Goal: Find specific page/section: Find specific page/section

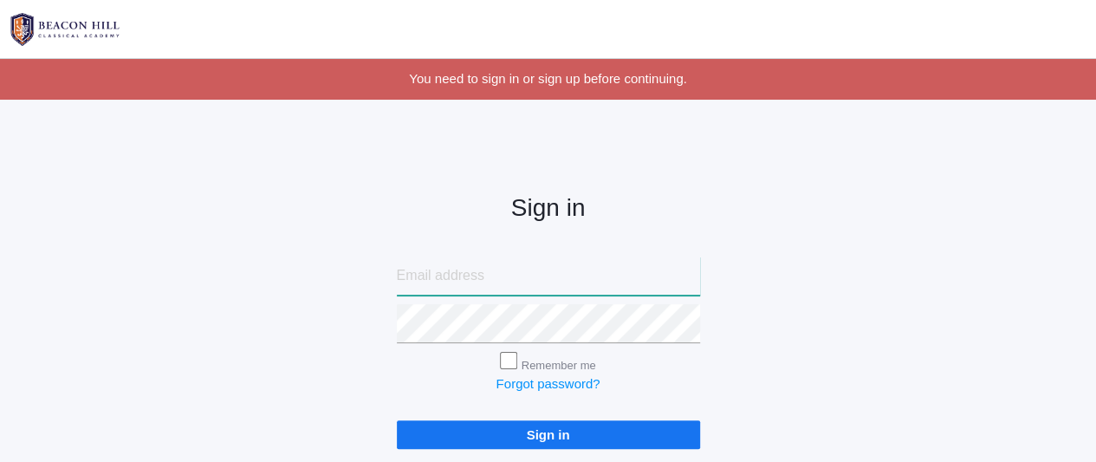
type input "[EMAIL_ADDRESS][DOMAIN_NAME]"
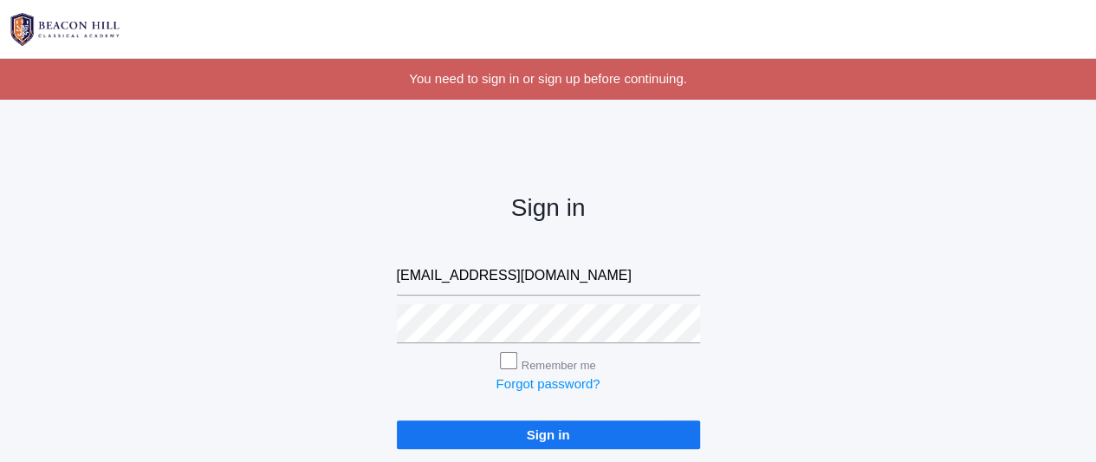
click at [530, 436] on input "Sign in" at bounding box center [548, 434] width 303 height 29
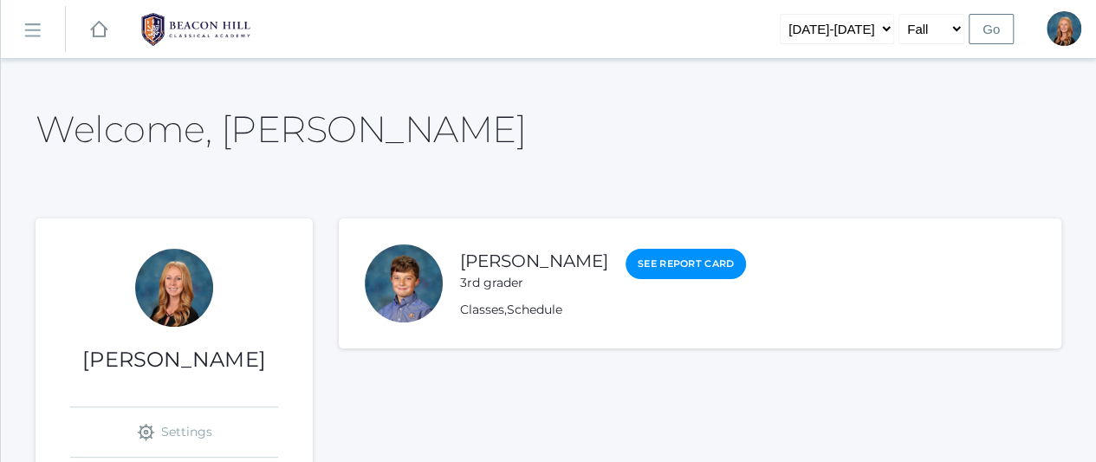
click at [34, 29] on rect at bounding box center [32, 30] width 28 height 28
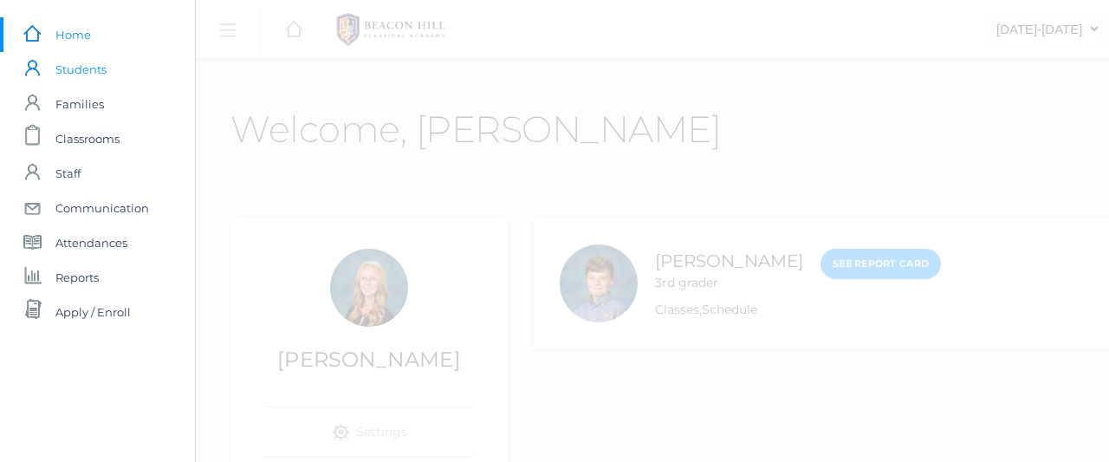
click at [85, 68] on span "Students" at bounding box center [80, 69] width 51 height 35
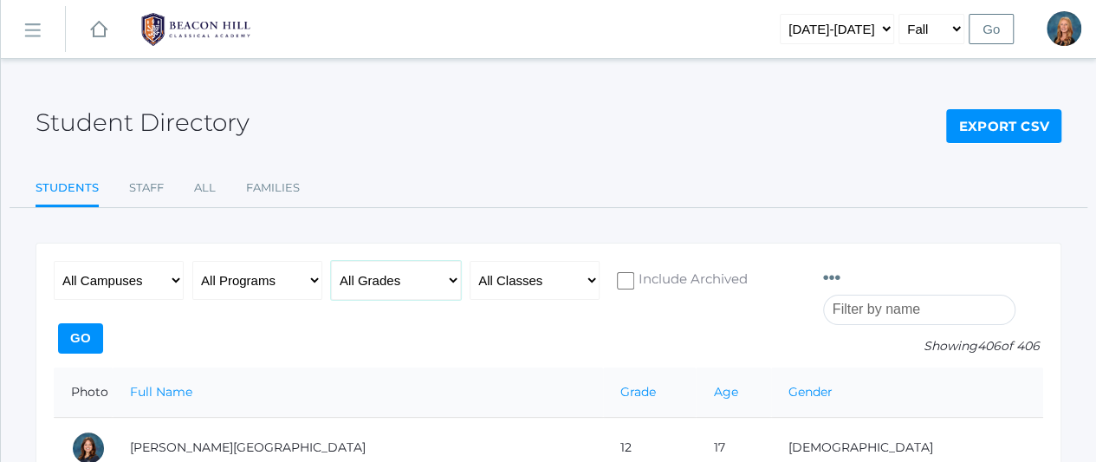
click at [441, 268] on select "All Grades Grammar - Kindergarten - 1st Grade - 2nd Grade - 3rd Grade - 4th Gra…" at bounding box center [396, 280] width 130 height 39
select select "12"
click at [331, 261] on select "All Grades Grammar - Kindergarten - 1st Grade - 2nd Grade - 3rd Grade - 4th Gra…" at bounding box center [396, 280] width 130 height 39
click at [521, 176] on ul "Students Staff All Families" at bounding box center [549, 189] width 1026 height 37
click at [103, 323] on input "Go" at bounding box center [80, 338] width 45 height 30
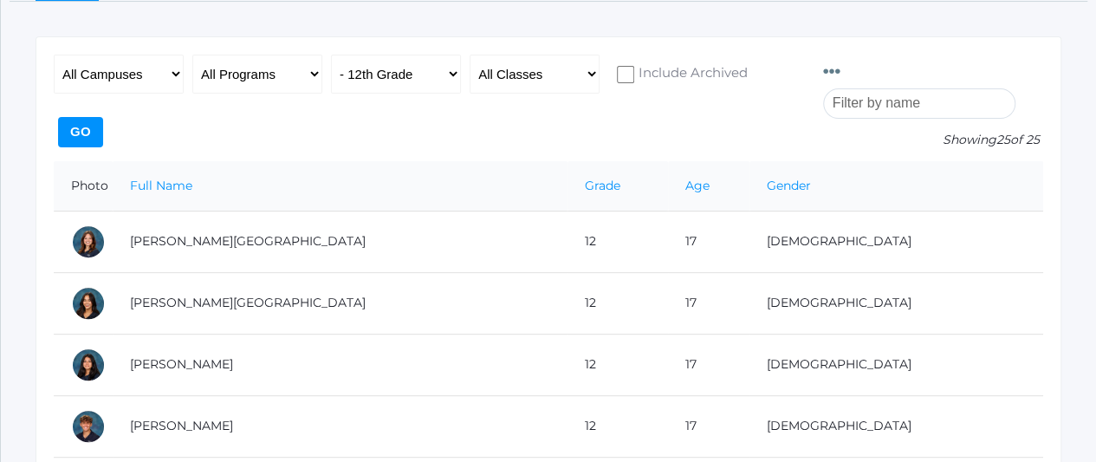
scroll to position [195, 0]
